Goal: Task Accomplishment & Management: Complete application form

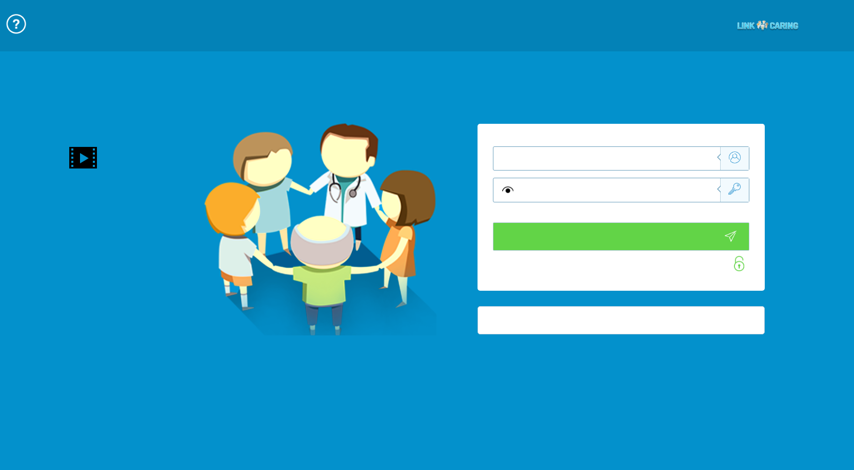
type input "התחבר עכשיו"
type input "עדיין לא? צור חשבון!"
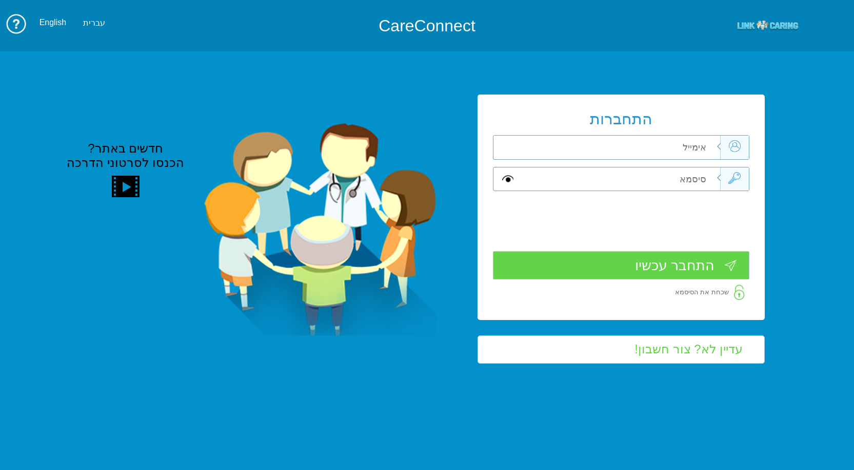
click at [576, 144] on input "text" at bounding box center [619, 147] width 202 height 24
type input "frank_sha@mac.org.il"
type input "S"
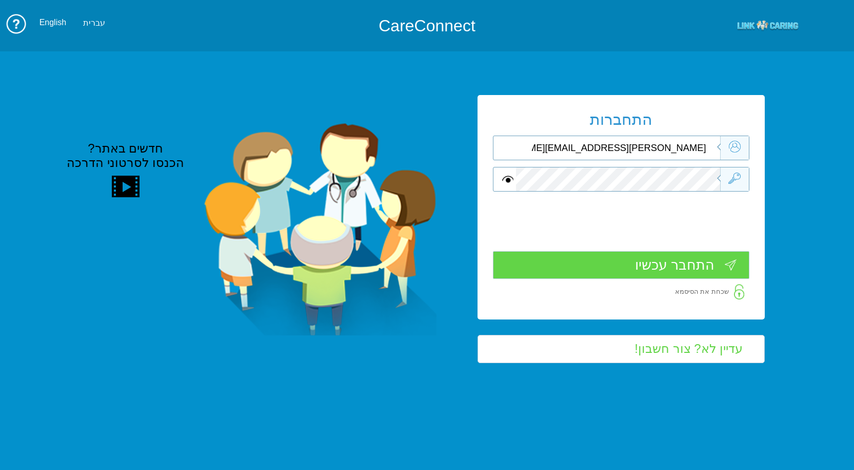
click at [696, 267] on input "התחבר עכשיו" at bounding box center [621, 265] width 257 height 28
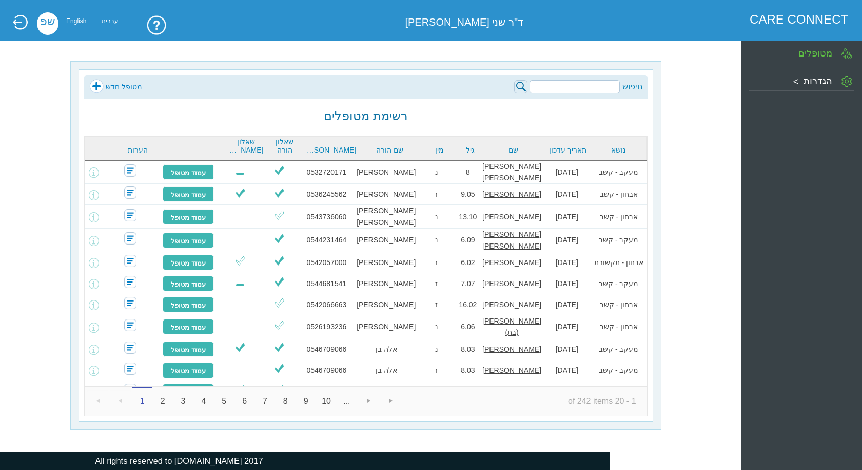
click at [96, 90] on link "מטופל חדש" at bounding box center [115, 86] width 53 height 15
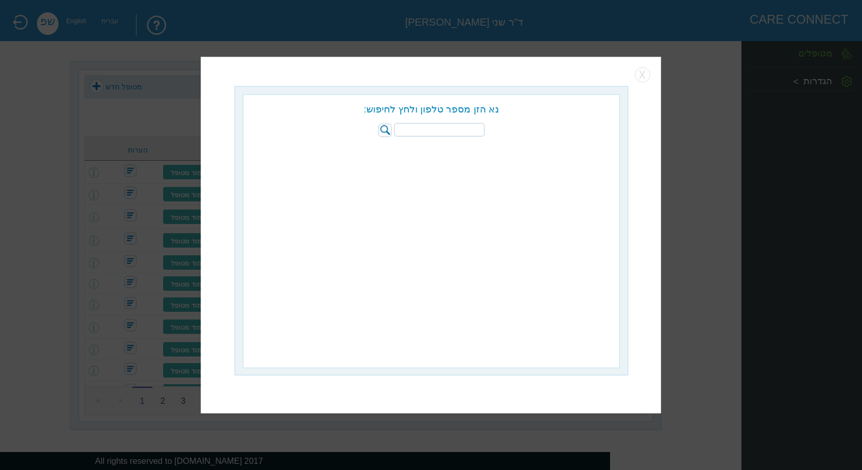
paste input "054-4688352"
type input "054-4688352"
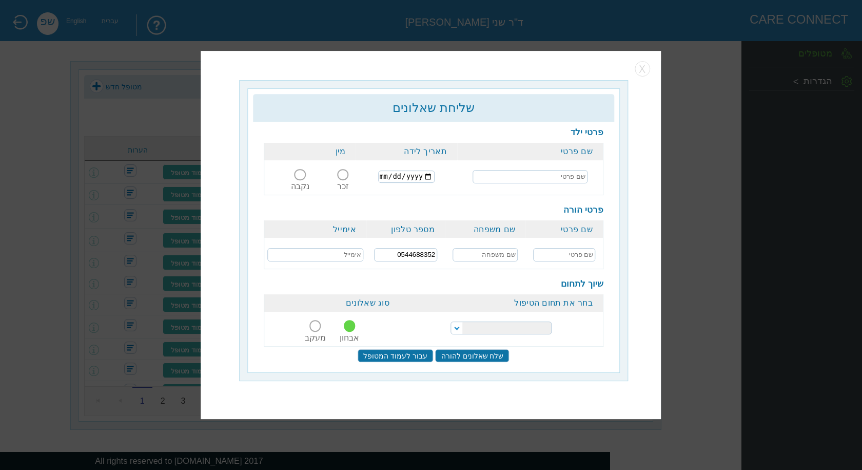
click at [560, 180] on input "text" at bounding box center [530, 176] width 115 height 13
type input "t"
type input "[PERSON_NAME]"
click at [579, 259] on input "text" at bounding box center [564, 254] width 63 height 13
type input "אלי"
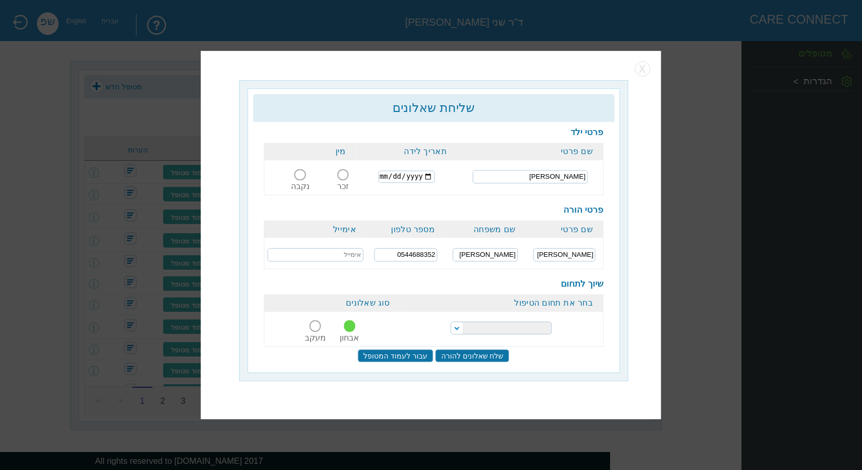
type input "זרביב"
click at [296, 174] on span at bounding box center [300, 174] width 11 height 11
click at [296, 181] on input "נקבה" at bounding box center [300, 181] width 24 height 0
click at [330, 258] on input "text" at bounding box center [315, 254] width 96 height 13
type input "2"
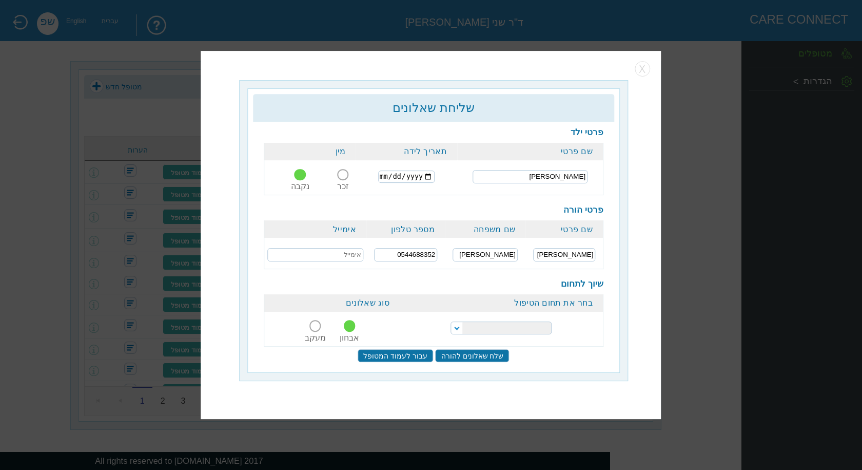
click at [424, 175] on input "date" at bounding box center [407, 176] width 56 height 12
click at [424, 177] on input "date" at bounding box center [407, 176] width 56 height 12
click at [388, 175] on input "date" at bounding box center [407, 176] width 56 height 12
type input "2016-12-21"
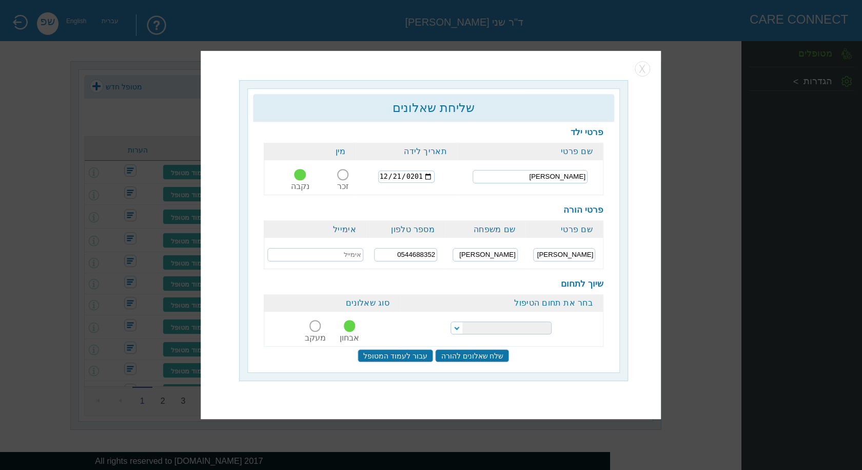
click at [422, 178] on input "2016-12-21" at bounding box center [407, 176] width 56 height 12
click at [498, 328] on select "הפרעות קשב וריכוז נוירולוגיה של הילד והתפתחות הילד התפתחות הילד התפתחות ותקשורת" at bounding box center [501, 327] width 101 height 13
select select "2"
click at [451, 321] on select "הפרעות קשב וריכוז נוירולוגיה של הילד והתפתחות הילד התפתחות הילד התפתחות ותקשורת" at bounding box center [501, 327] width 101 height 13
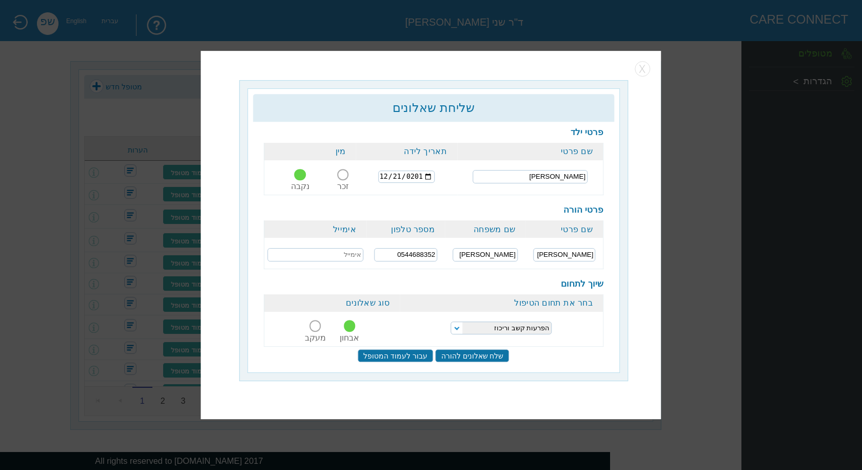
click at [295, 257] on input "text" at bounding box center [315, 254] width 96 height 13
paste input "mailto:hadarzerbib89@gmail.com"
drag, startPoint x: 289, startPoint y: 254, endPoint x: 219, endPoint y: 262, distance: 71.3
click at [220, 262] on div "שליחת שאלונים כדאי למלא את הפרטים החסרים כדי להשלים את יצירת המטופל. פרטי ילד ש…" at bounding box center [431, 235] width 460 height 368
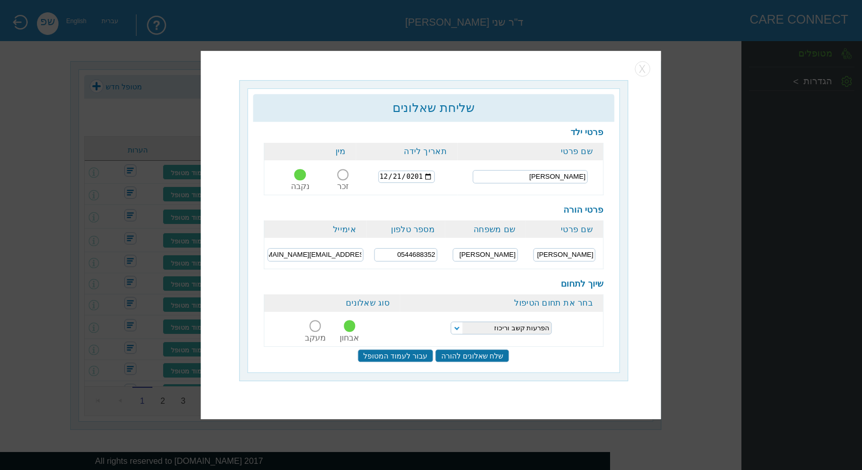
scroll to position [0, 0]
type input "hadarzerbib89@gmail.com"
click at [470, 349] on input "שלח שאלונים להורה" at bounding box center [473, 355] width 74 height 13
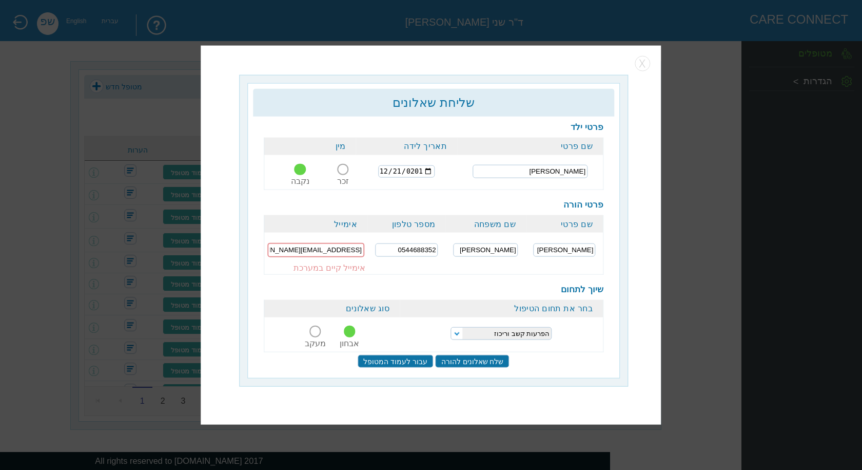
click at [465, 354] on input "שלח שאלונים להורה" at bounding box center [473, 360] width 74 height 13
click at [644, 66] on button "button" at bounding box center [642, 63] width 15 height 15
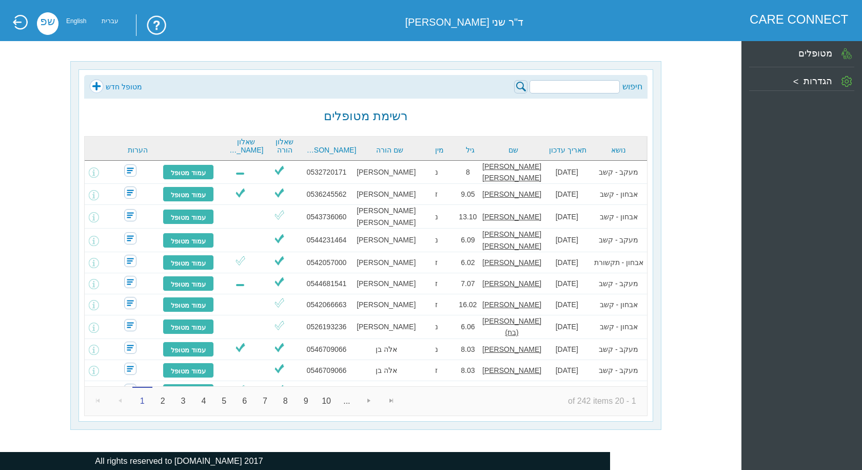
click at [99, 85] on link "מטופל חדש" at bounding box center [115, 86] width 53 height 15
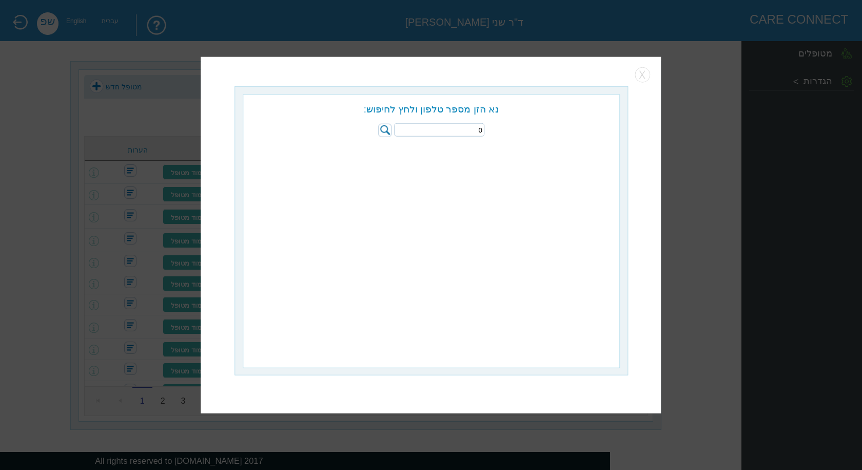
paste input "584840553"
type input "0584840553"
click at [527, 172] on input "radio" at bounding box center [526, 171] width 10 height 10
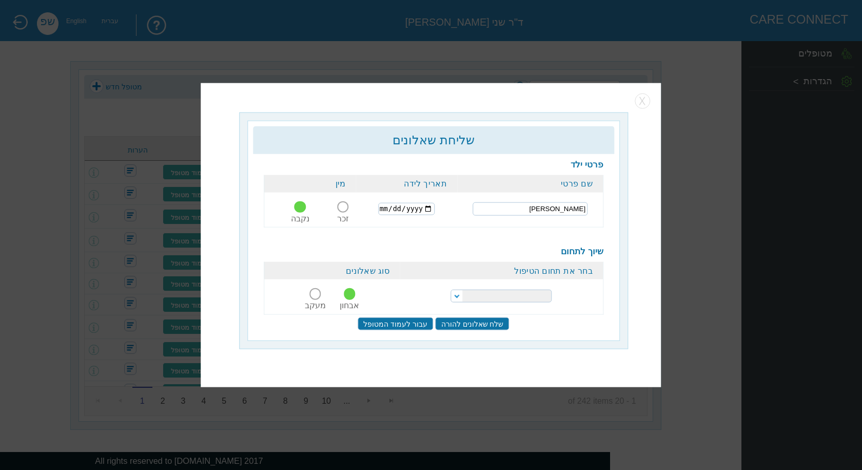
click at [521, 299] on select "הפרעות קשב וריכוז נוירולוגיה של הילד והתפתחות הילד התפתחות הילד התפתחות ותקשורת" at bounding box center [501, 295] width 101 height 13
select select "2"
click at [451, 289] on select "הפרעות קשב וריכוז נוירולוגיה של הילד והתפתחות הילד התפתחות הילד התפתחות ותקשורת" at bounding box center [501, 295] width 101 height 13
click at [381, 210] on input "date" at bounding box center [407, 209] width 56 height 12
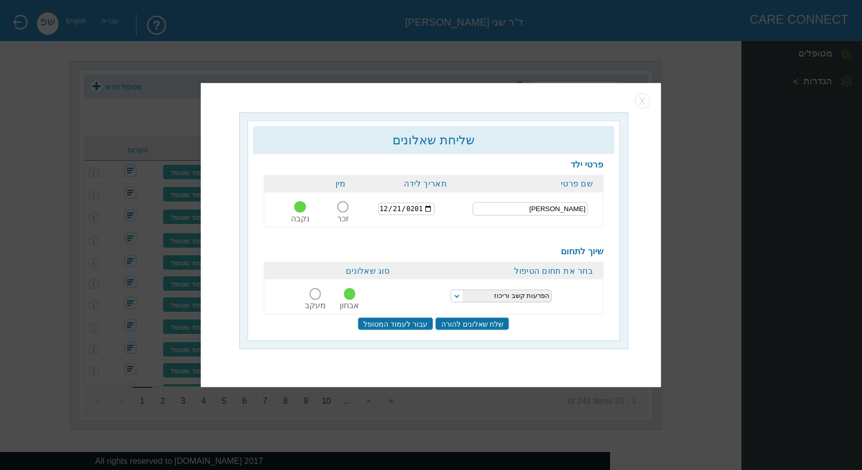
type input "2016-12-21"
click at [423, 206] on input "2016-12-21" at bounding box center [407, 209] width 56 height 12
click at [566, 326] on div "שלח שאלונים להורה עבור לעמוד המטופל" at bounding box center [434, 323] width 340 height 13
click at [459, 322] on input "שלח שאלונים להורה" at bounding box center [473, 323] width 74 height 13
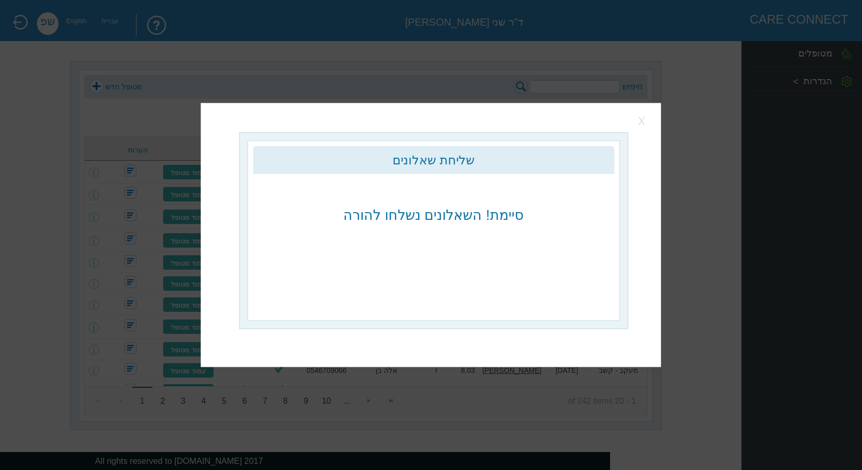
click at [648, 120] on button "button" at bounding box center [642, 120] width 15 height 15
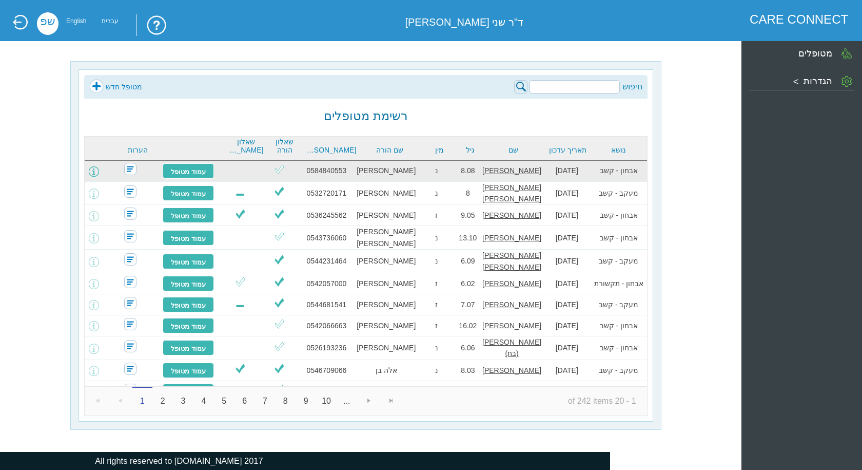
click at [99, 174] on span at bounding box center [94, 171] width 10 height 10
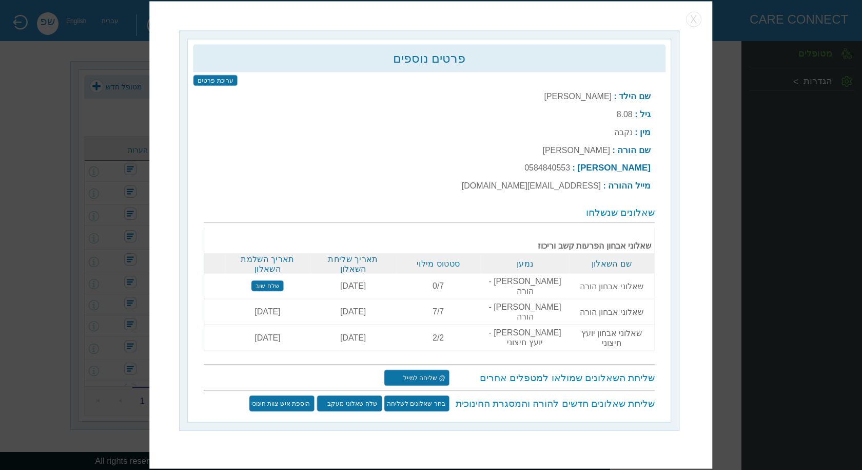
click at [262, 291] on input "שלח שוב" at bounding box center [267, 285] width 33 height 11
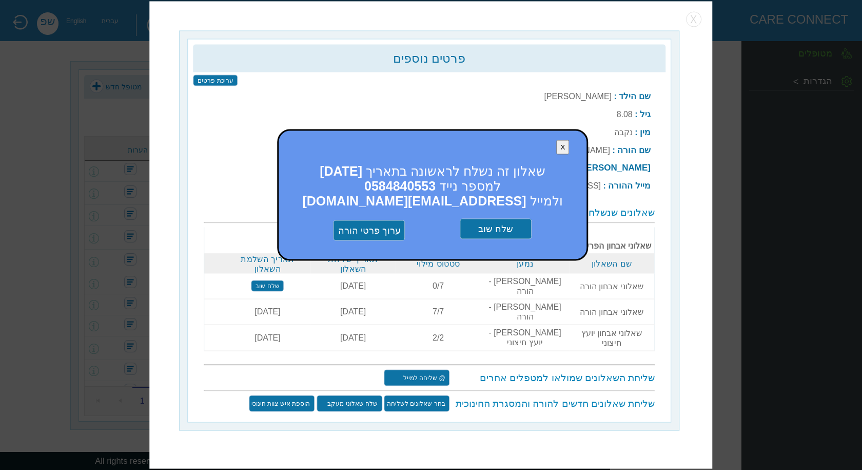
click at [497, 239] on input "שלח שוב" at bounding box center [496, 229] width 72 height 21
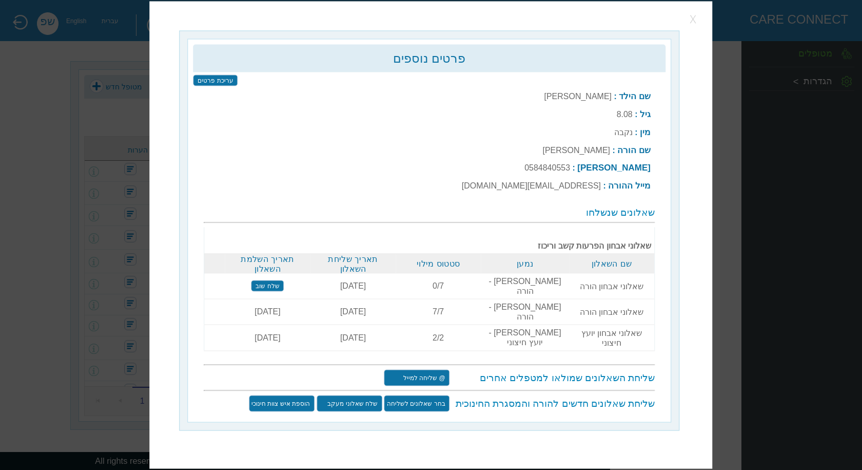
click at [694, 27] on button "button" at bounding box center [693, 18] width 15 height 15
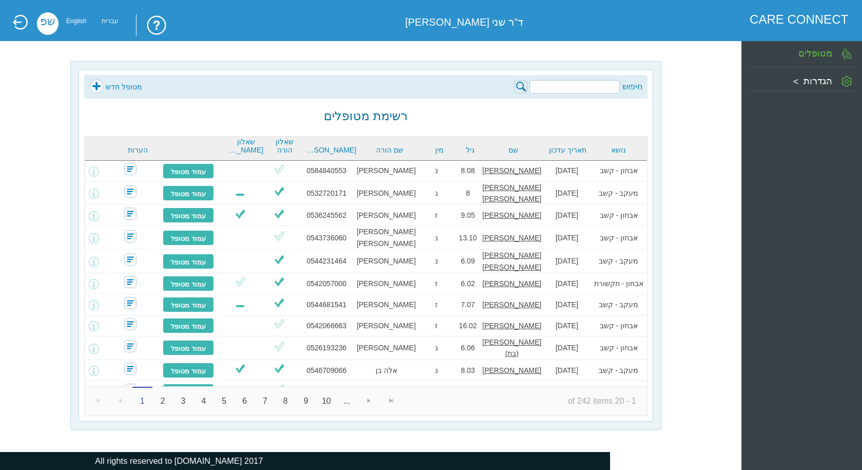
click at [97, 82] on link "מטופל חדש" at bounding box center [115, 86] width 53 height 15
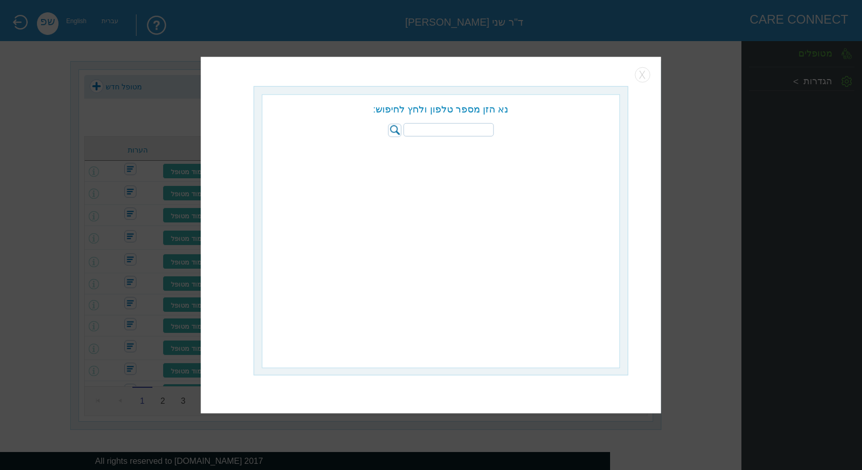
paste input "052-8122231"
type input "052-8122231"
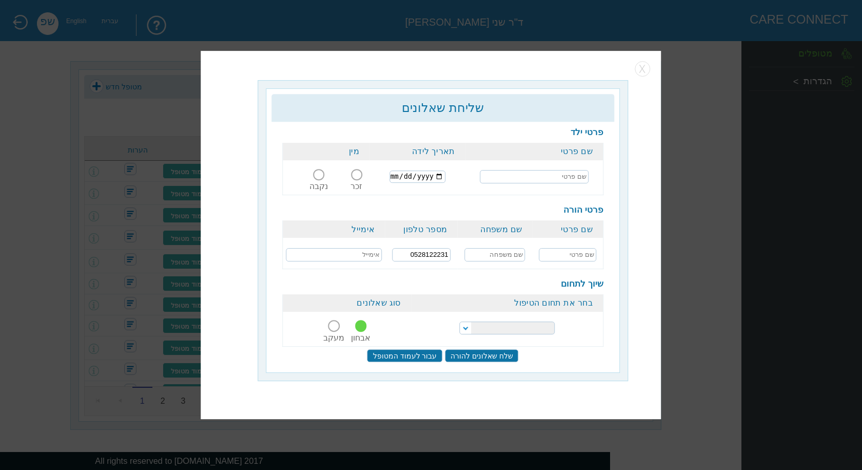
click at [554, 178] on input "text" at bounding box center [534, 176] width 109 height 13
type input "[PERSON_NAME]"
click at [357, 176] on span at bounding box center [356, 174] width 11 height 11
click at [357, 181] on input "זכר" at bounding box center [356, 181] width 19 height 0
click at [576, 254] on input "text" at bounding box center [567, 254] width 57 height 13
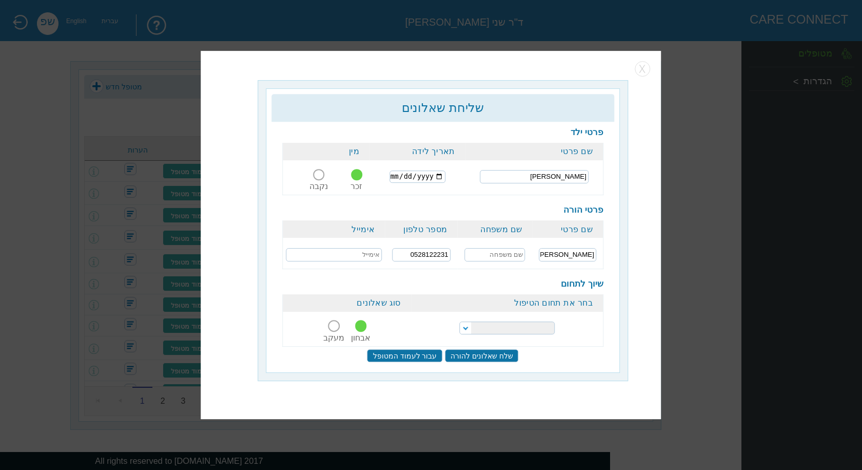
type input "אושרית"
type input "מאירי"
click at [523, 329] on select "הפרעות קשב וריכוז נוירולוגיה של הילד והתפתחות הילד התפתחות הילד התפתחות ותקשורת" at bounding box center [506, 327] width 95 height 13
select select "2"
click at [459, 321] on select "הפרעות קשב וריכוז נוירולוגיה של הילד והתפתחות הילד התפתחות הילד התפתחות ותקשורת" at bounding box center [506, 327] width 95 height 13
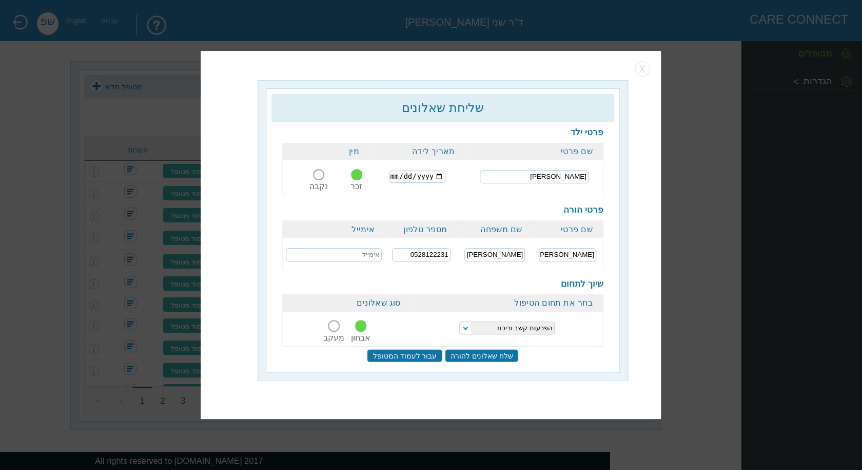
click at [361, 250] on input "text" at bounding box center [334, 254] width 96 height 13
paste input "רוי גבריאל מאירי"
type input "רוי גבריאל מאירי"
drag, startPoint x: 318, startPoint y: 251, endPoint x: 398, endPoint y: 259, distance: 80.4
click at [398, 259] on tr "אושרית מאירי 0528122231 רוי גבריאל מאירי" at bounding box center [443, 252] width 321 height 28
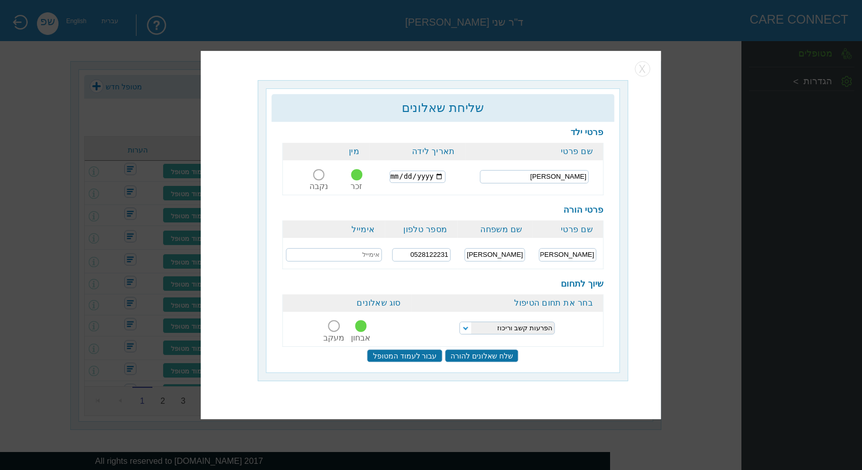
paste input "leeranmeiri@gmail.com"
type input "leeranmeiri@gmail.com"
click at [474, 203] on div "פרטי ילד שם פרטי תאריך לידה מין ליב יהונ מאירי זכר נקבה פרטי הורה" at bounding box center [442, 244] width 343 height 245
click at [397, 177] on input "date" at bounding box center [418, 176] width 56 height 12
type input "2018-01-02"
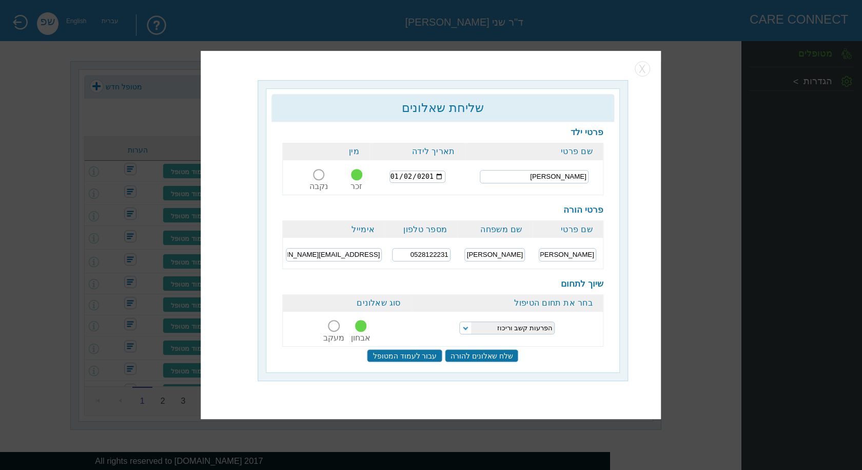
click at [439, 174] on input "2018-01-02" at bounding box center [418, 176] width 56 height 12
click at [437, 174] on input "2018-01-02" at bounding box center [418, 176] width 56 height 12
click at [580, 375] on div "שליחת שאלונים כדאי למלא את הפרטים החסרים כדי להשלים את יצירת המטופל. פרטי ילד ש…" at bounding box center [443, 230] width 371 height 301
click at [476, 356] on input "שלח שאלונים להורה" at bounding box center [482, 355] width 74 height 13
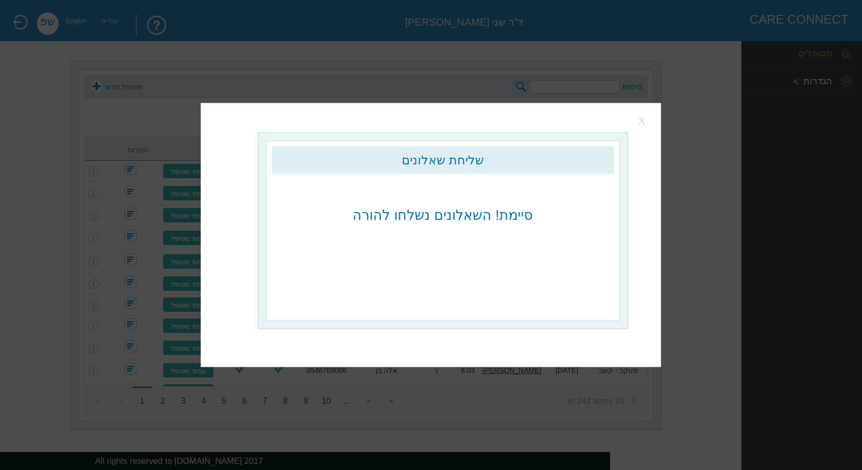
click at [639, 121] on button "button" at bounding box center [642, 120] width 15 height 15
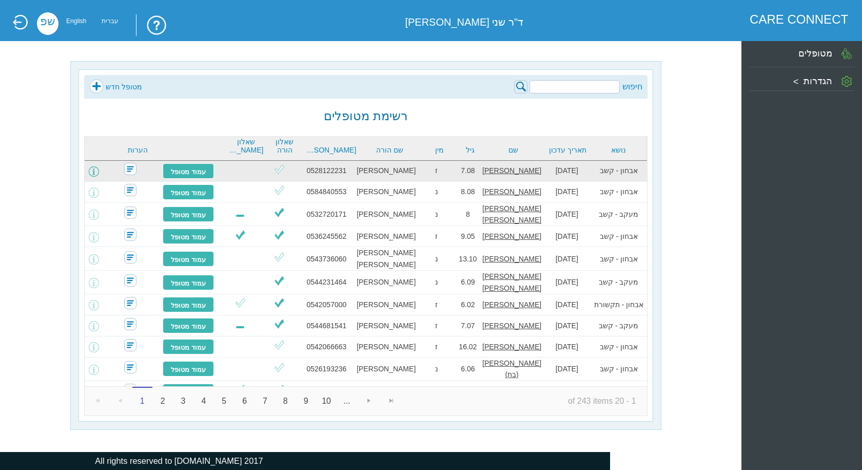
click at [99, 171] on span at bounding box center [94, 171] width 10 height 10
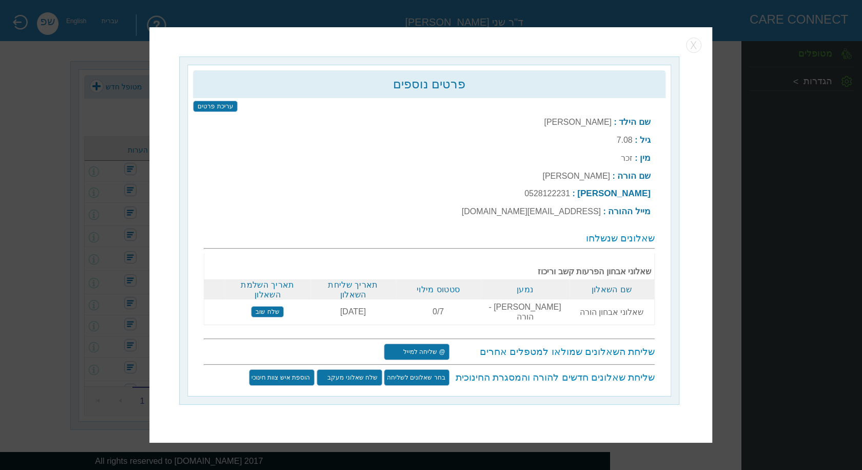
click at [270, 309] on input "שלח שוב" at bounding box center [267, 311] width 33 height 11
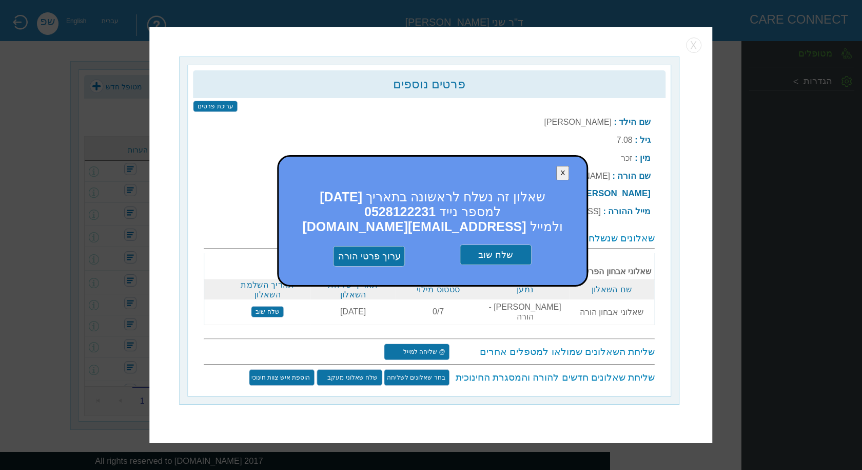
click at [484, 261] on input "שלח שוב" at bounding box center [496, 254] width 72 height 21
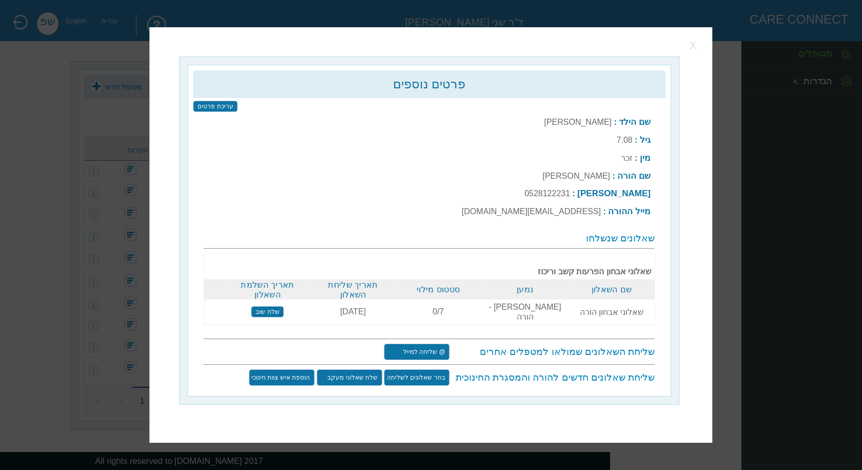
click at [693, 52] on button "button" at bounding box center [693, 44] width 15 height 15
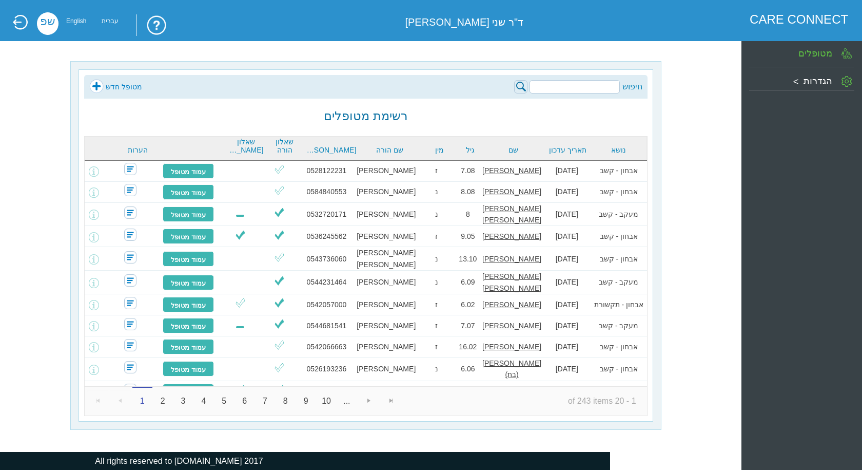
click at [563, 95] on div "חיפוש מטופל חדש" at bounding box center [365, 87] width 563 height 24
click at [560, 87] on input "search" at bounding box center [575, 86] width 90 height 13
paste input "[PERSON_NAME]"
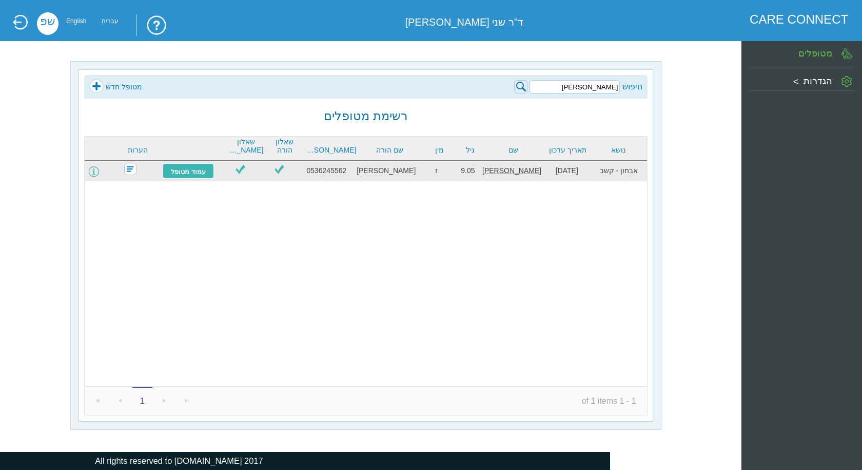
click at [99, 174] on span at bounding box center [94, 171] width 10 height 10
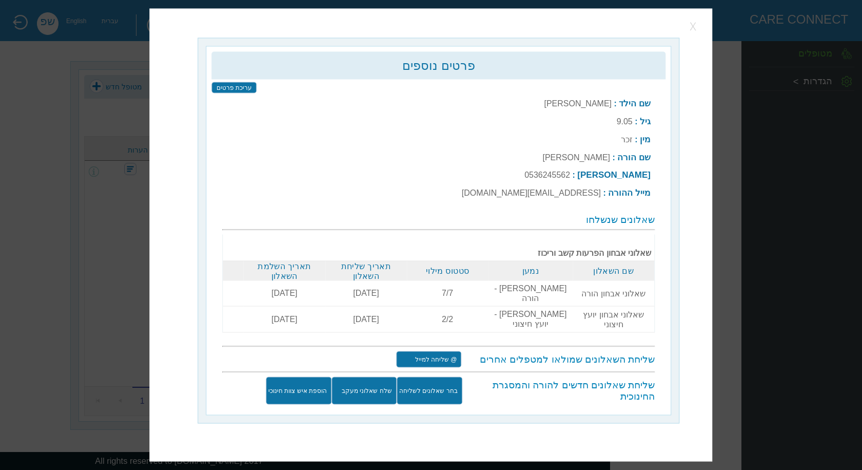
click at [694, 34] on button "button" at bounding box center [693, 25] width 15 height 15
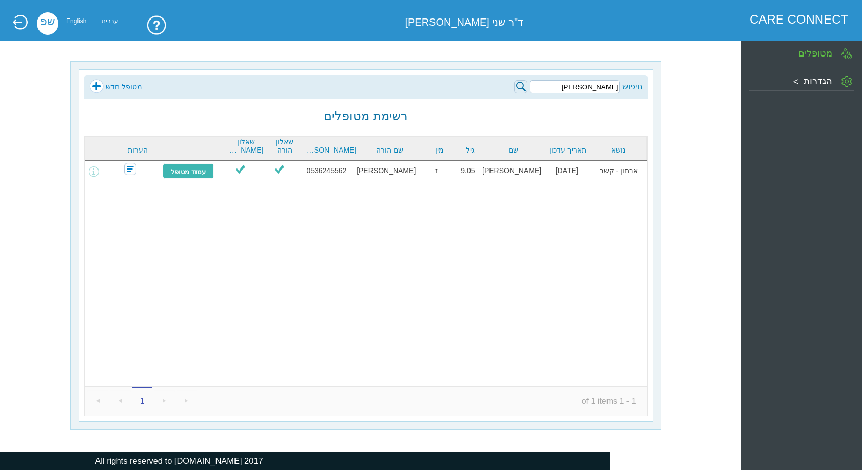
drag, startPoint x: 552, startPoint y: 85, endPoint x: 637, endPoint y: 83, distance: 85.7
click at [637, 83] on div "חיפוש סרגיי שירוקוב" at bounding box center [578, 86] width 128 height 15
paste input "דיב מרדכי רבי"
type input "נדיב [PERSON_NAME]"
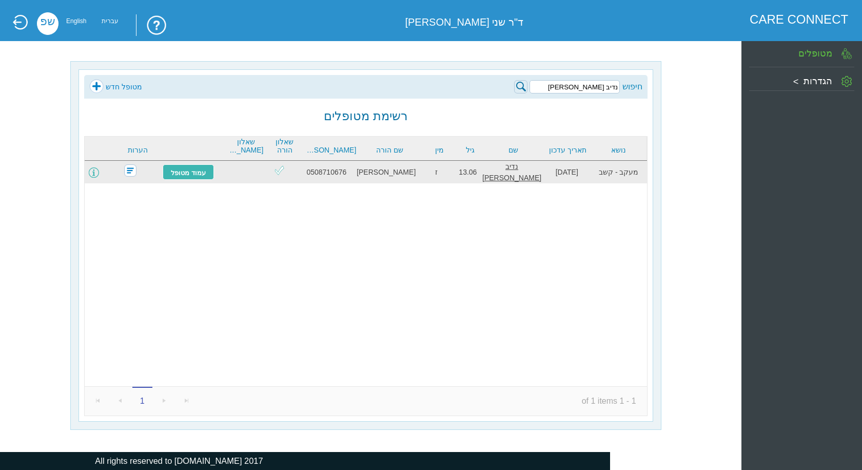
click at [99, 169] on span at bounding box center [94, 172] width 10 height 10
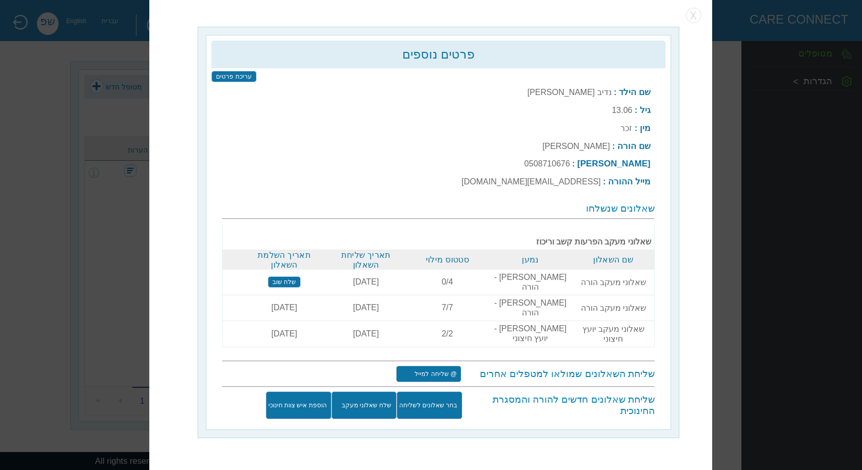
click at [374, 391] on input "שלח שאלוני מעקב" at bounding box center [364, 405] width 65 height 28
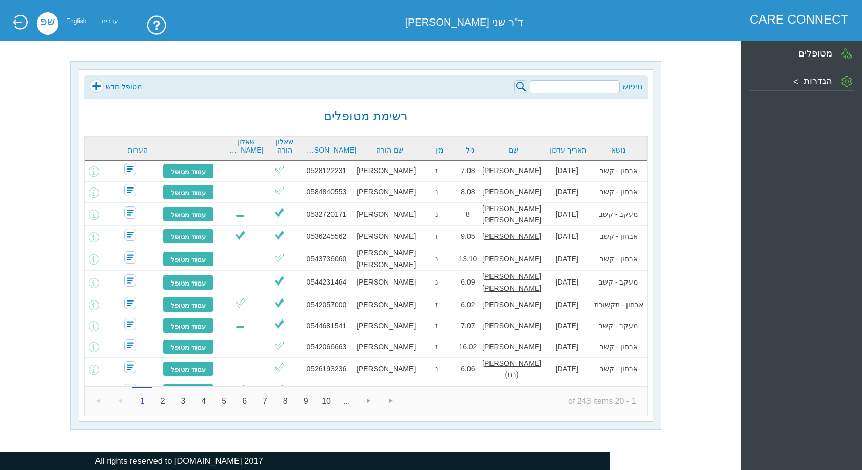
click at [587, 89] on input "search" at bounding box center [575, 86] width 90 height 13
paste input "[PERSON_NAME]"
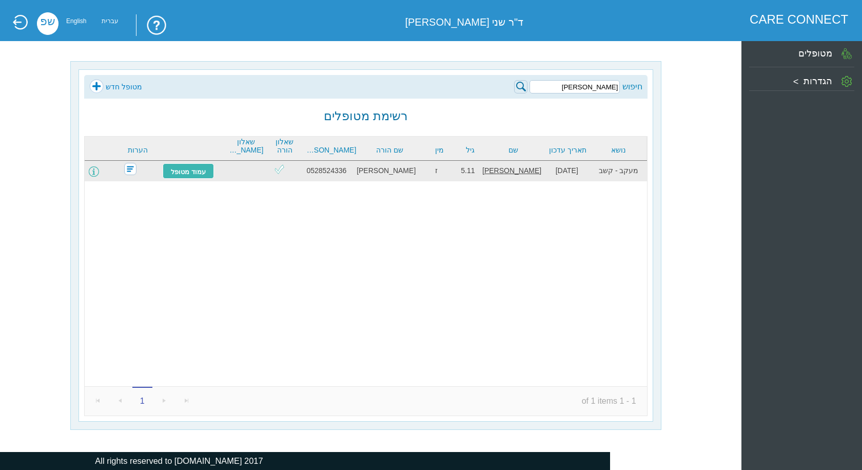
click at [99, 169] on span at bounding box center [94, 171] width 10 height 10
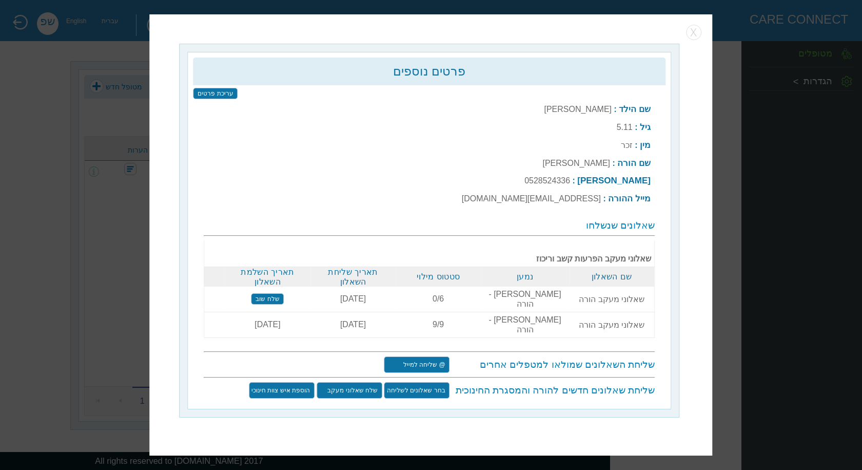
click at [268, 304] on input "שלח שוב" at bounding box center [267, 298] width 33 height 11
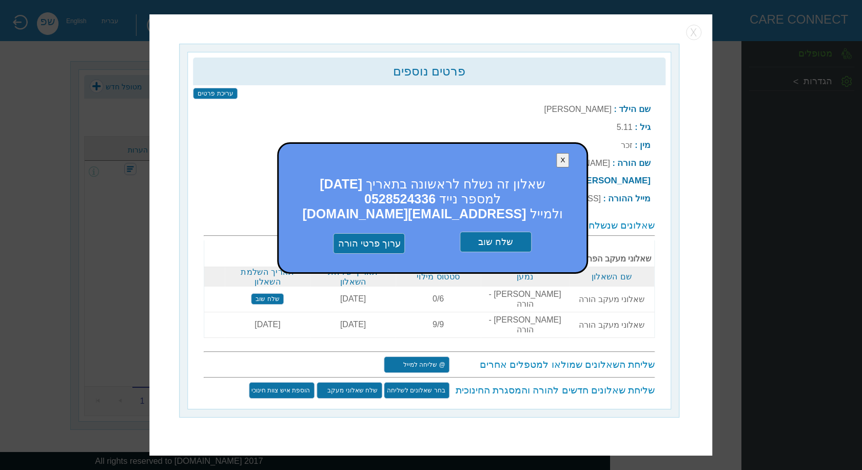
click at [488, 252] on input "שלח שוב" at bounding box center [496, 241] width 72 height 21
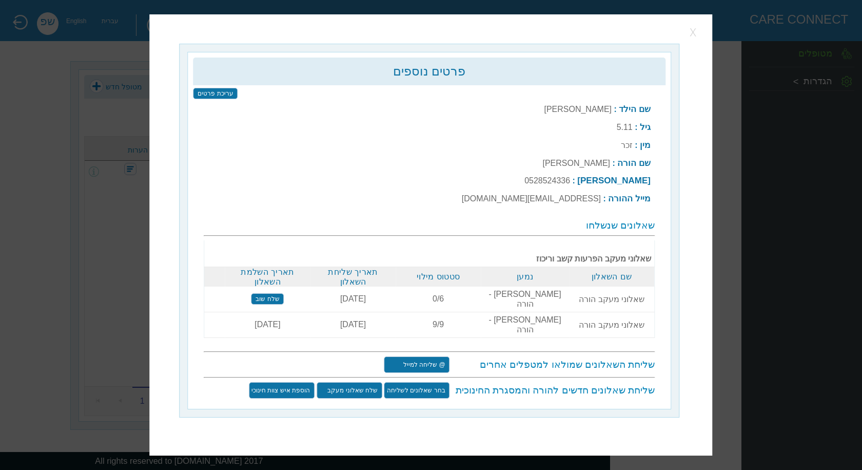
click at [692, 40] on button "button" at bounding box center [693, 32] width 15 height 15
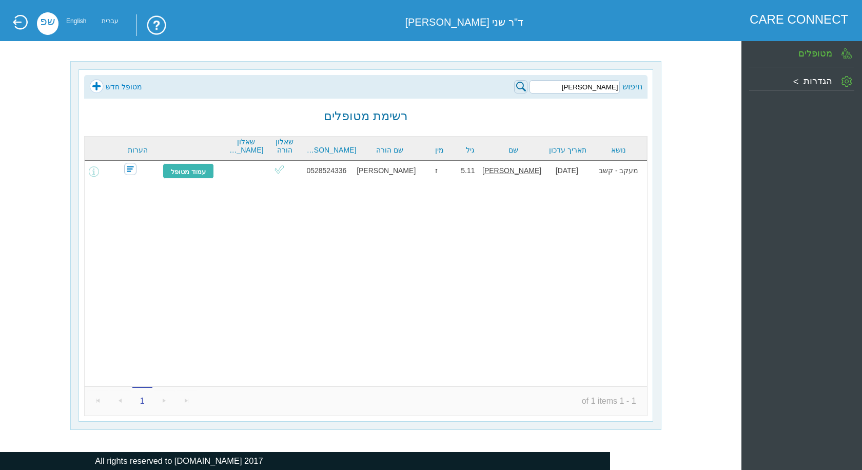
drag, startPoint x: 584, startPoint y: 89, endPoint x: 657, endPoint y: 81, distance: 73.8
click at [657, 81] on div "חיפוש [PERSON_NAME] מטופל חדש רשימת מטופלים נושא תאריך עדכון שם גיל מין שם הורה…" at bounding box center [365, 245] width 591 height 368
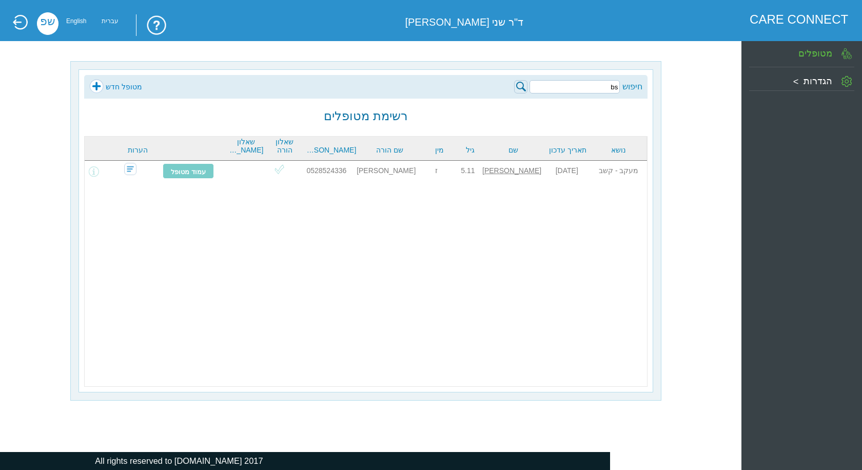
type input "b"
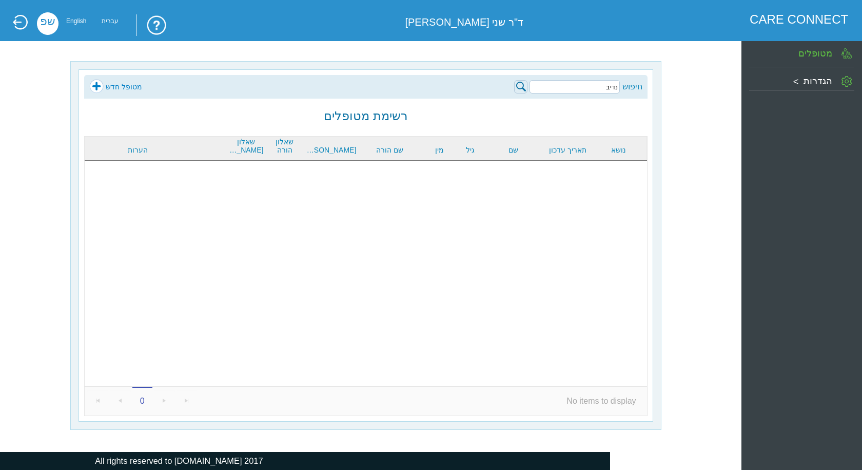
type input "נדיב"
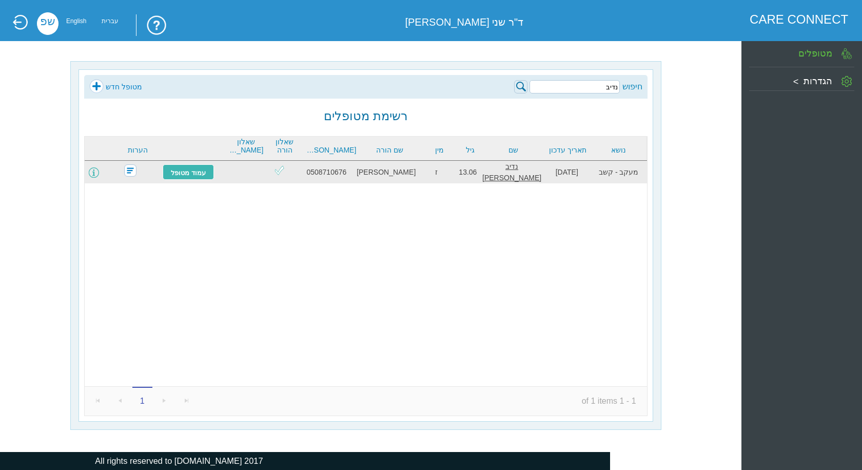
click at [99, 168] on span at bounding box center [94, 172] width 10 height 10
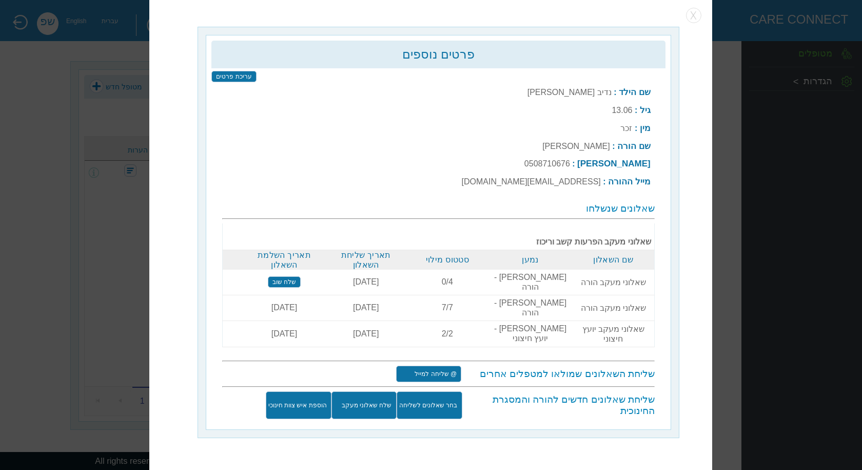
click at [290, 287] on input "שלח שוב" at bounding box center [284, 281] width 33 height 11
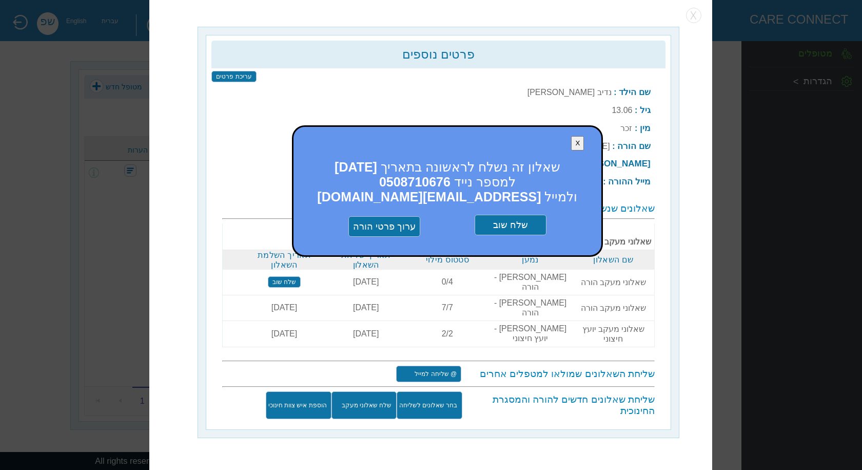
click at [510, 235] on input "שלח שוב" at bounding box center [511, 225] width 72 height 21
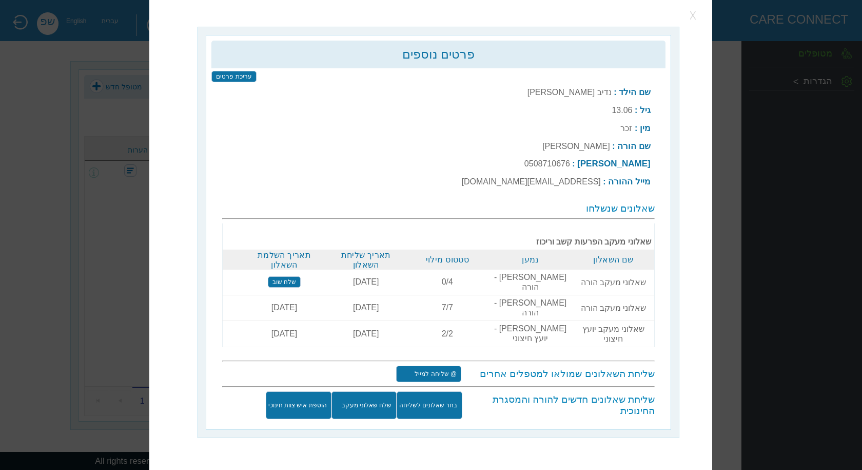
click at [695, 23] on button "button" at bounding box center [693, 15] width 15 height 15
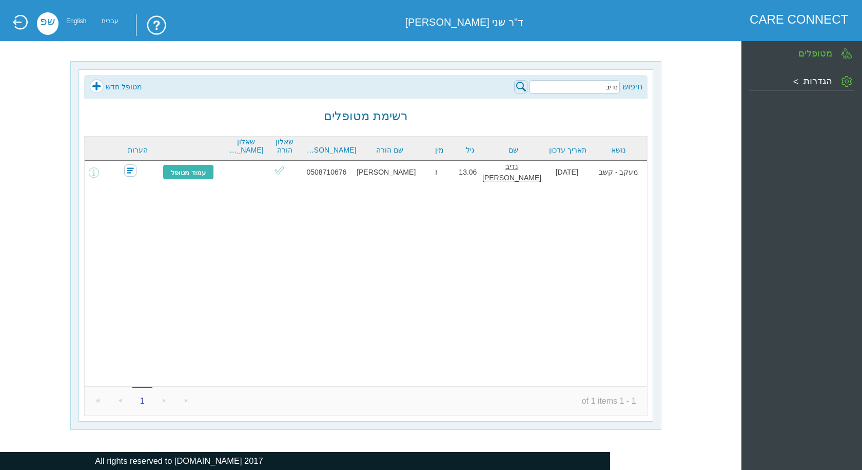
drag, startPoint x: 589, startPoint y: 83, endPoint x: 624, endPoint y: 83, distance: 35.4
click at [624, 83] on div "חיפוש נדיב" at bounding box center [578, 86] width 128 height 15
